Goal: Task Accomplishment & Management: Manage account settings

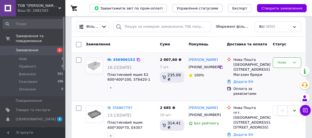
scroll to position [74, 0]
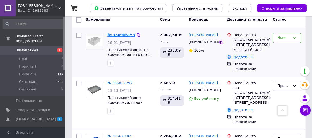
click at [123, 34] on link "№ 356906153" at bounding box center [121, 35] width 28 height 4
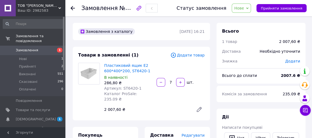
click at [32, 48] on span "Замовлення" at bounding box center [27, 50] width 23 height 5
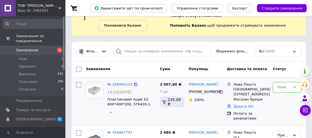
scroll to position [74, 0]
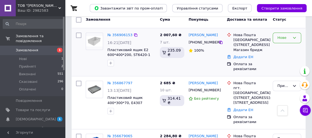
click at [286, 37] on div "Нове" at bounding box center [283, 38] width 13 height 6
click at [286, 48] on li "Прийнято" at bounding box center [287, 49] width 28 height 10
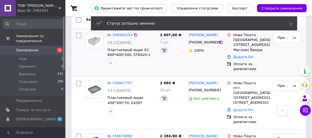
scroll to position [0, 0]
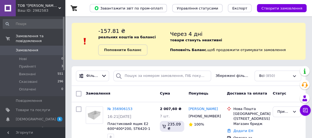
scroll to position [49, 0]
